Goal: Information Seeking & Learning: Check status

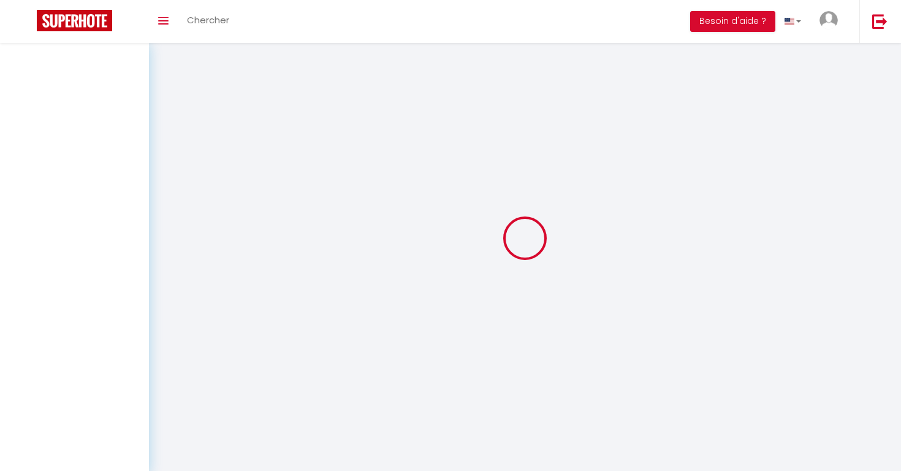
select select "2"
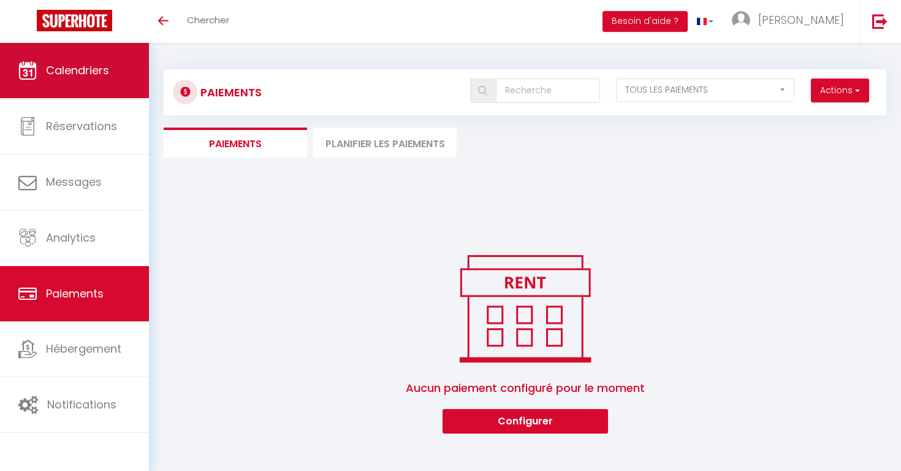
click at [76, 78] on link "Calendriers" at bounding box center [74, 70] width 149 height 55
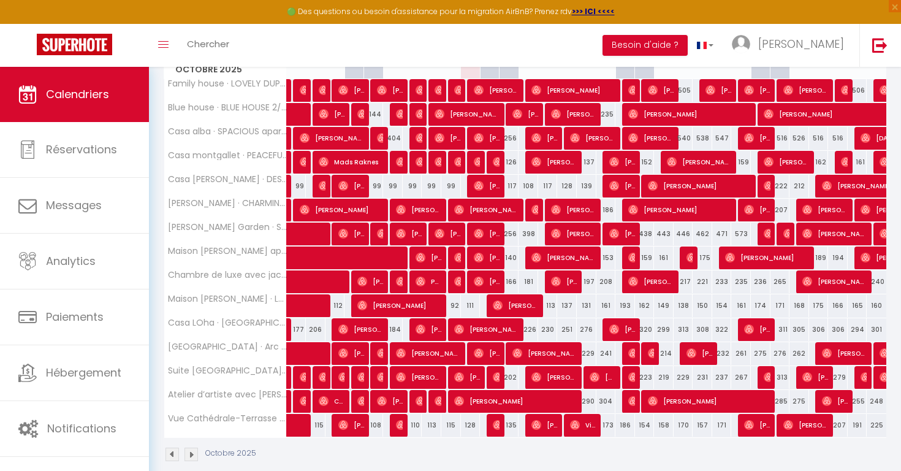
scroll to position [199, 0]
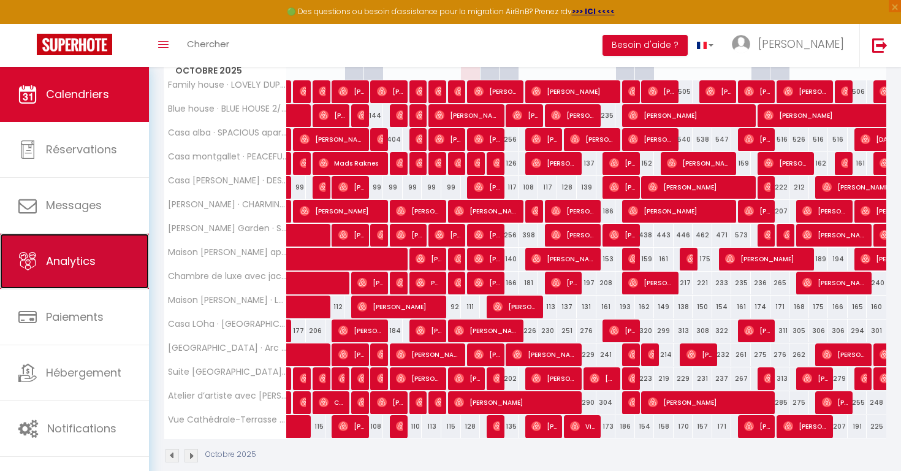
click at [85, 257] on span "Analytics" at bounding box center [71, 260] width 50 height 15
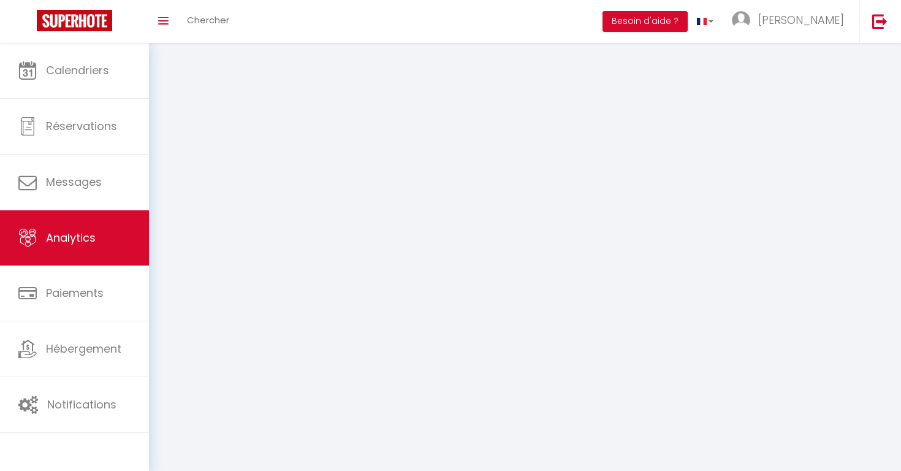
select select "2025"
select select "10"
